Goal: Information Seeking & Learning: Check status

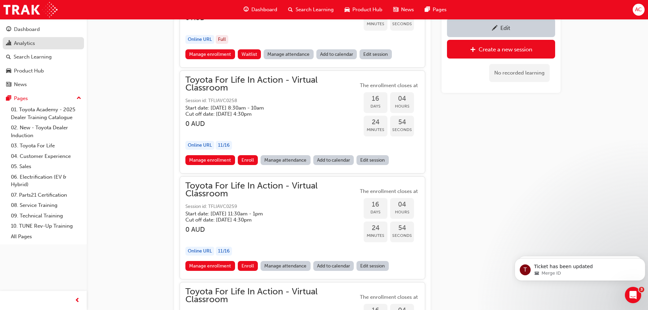
click at [38, 39] on div "Analytics" at bounding box center [43, 43] width 75 height 9
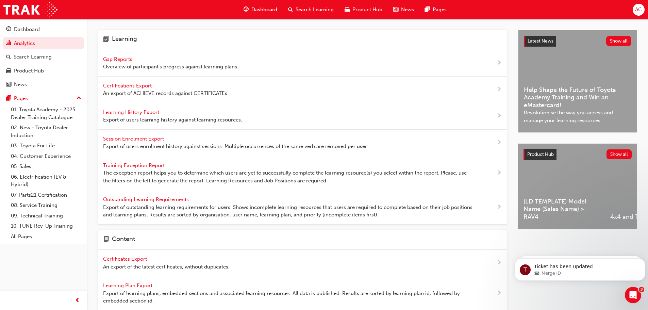
click at [123, 64] on span "Overview of participant's progress against learning plans." at bounding box center [170, 67] width 135 height 8
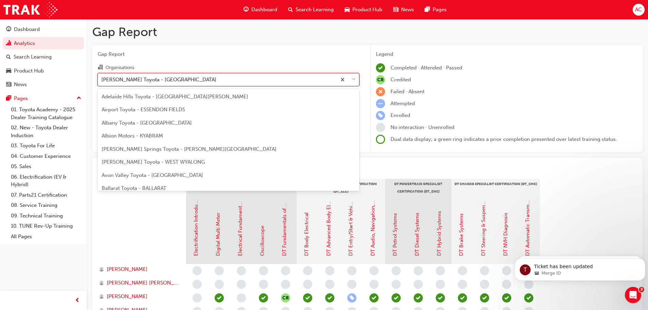
click at [179, 78] on div "[PERSON_NAME] Toyota - [GEOGRAPHIC_DATA]" at bounding box center [158, 80] width 115 height 8
click at [102, 78] on input "Organisations option [PERSON_NAME] Toyota - [GEOGRAPHIC_DATA] focused, 227 of 3…" at bounding box center [101, 79] width 1 height 6
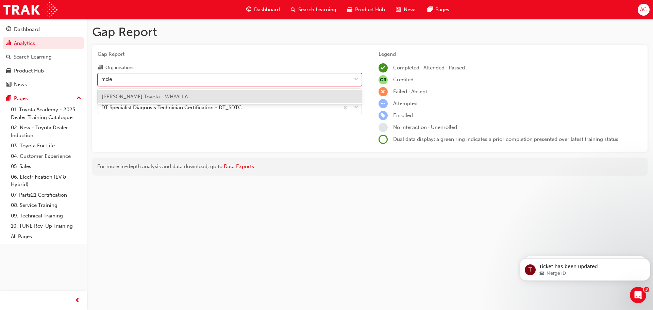
type input "mcleo"
click at [295, 100] on div "[PERSON_NAME] Toyota - WHYALLA" at bounding box center [230, 96] width 264 height 13
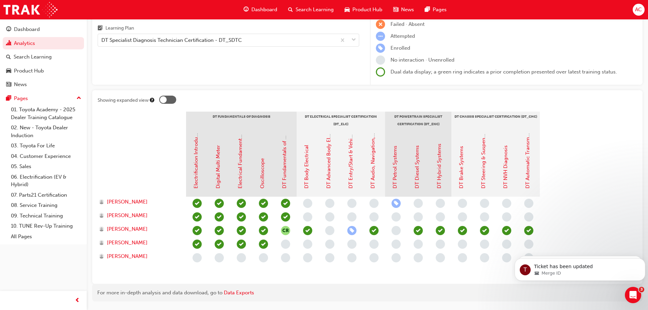
scroll to position [68, 0]
click at [564, 143] on section "DT Fundamentals of Diagnosis DT Electrical Specialist Certification (DT_ELC) DT…" at bounding box center [368, 194] width 540 height 167
click at [329, 233] on span "learningRecordVerb_NONE-icon" at bounding box center [329, 229] width 9 height 9
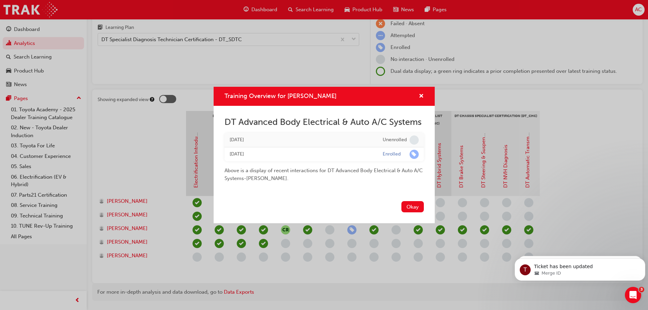
click at [519, 120] on div "Training Overview for [PERSON_NAME] DT Advanced Body Electrical & Auto A/C Syst…" at bounding box center [324, 155] width 648 height 310
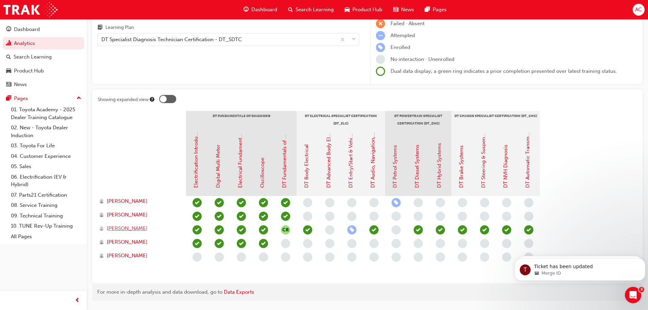
click at [148, 229] on span "[PERSON_NAME]" at bounding box center [127, 229] width 41 height 8
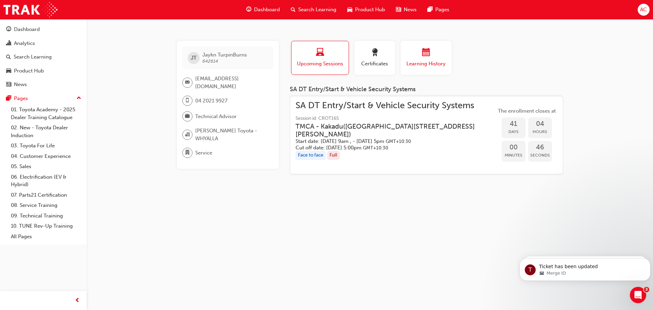
click at [434, 51] on div "button" at bounding box center [426, 53] width 41 height 11
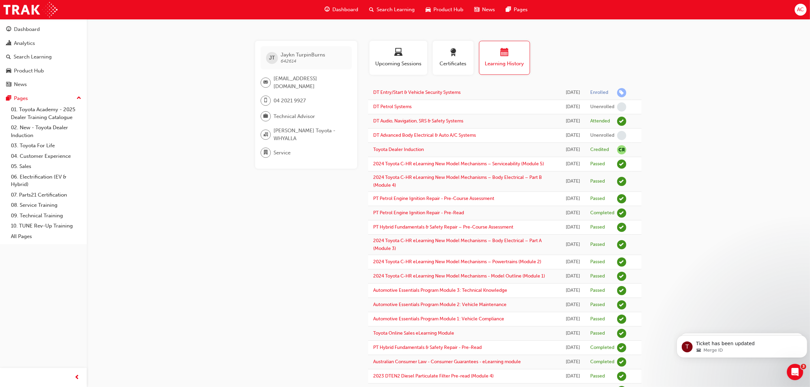
click at [408, 65] on span "Upcoming Sessions" at bounding box center [399, 64] width 48 height 8
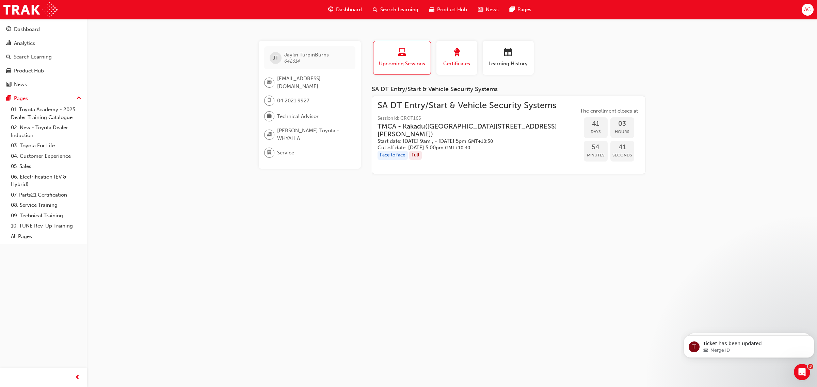
click at [446, 62] on span "Certificates" at bounding box center [456, 64] width 31 height 8
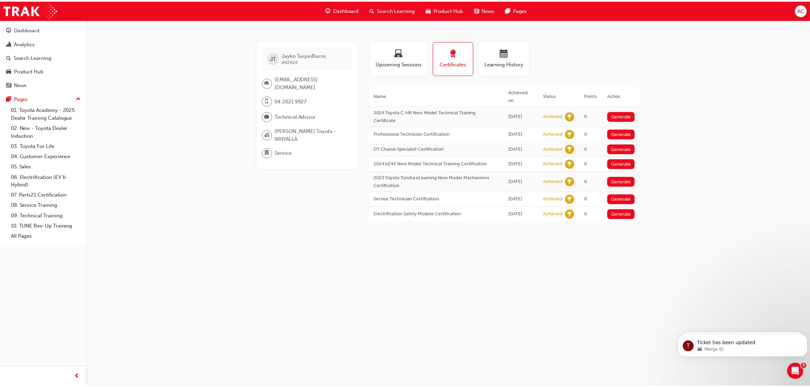
scroll to position [9, 0]
